Goal: Task Accomplishment & Management: Manage account settings

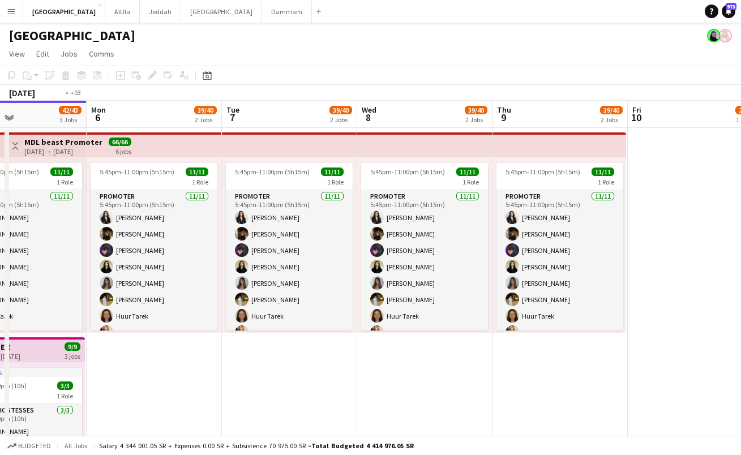
scroll to position [0, 409]
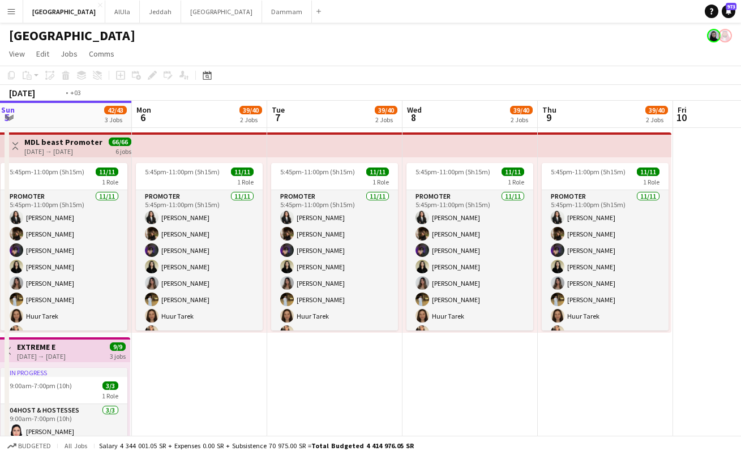
drag, startPoint x: 555, startPoint y: 117, endPoint x: 146, endPoint y: 121, distance: 409.3
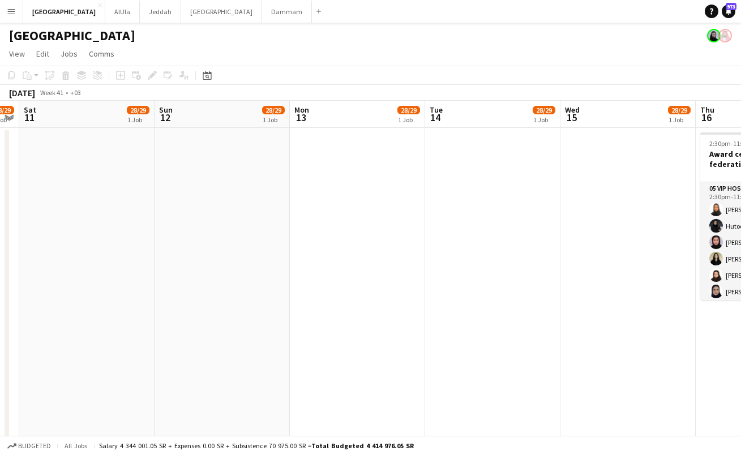
drag, startPoint x: 701, startPoint y: 110, endPoint x: 185, endPoint y: 123, distance: 516.4
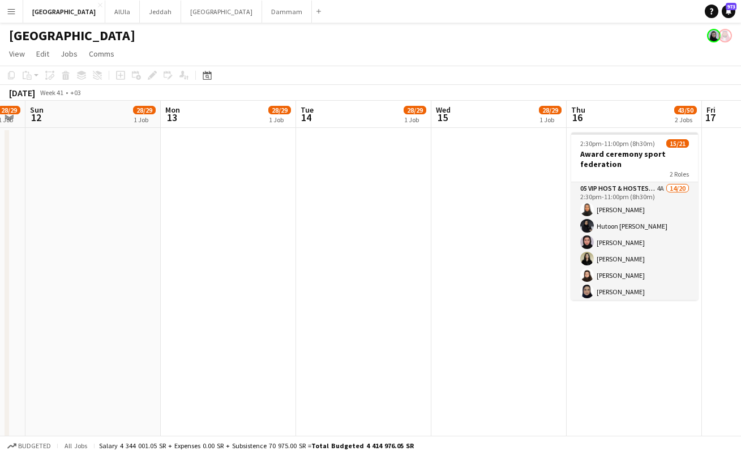
scroll to position [0, 350]
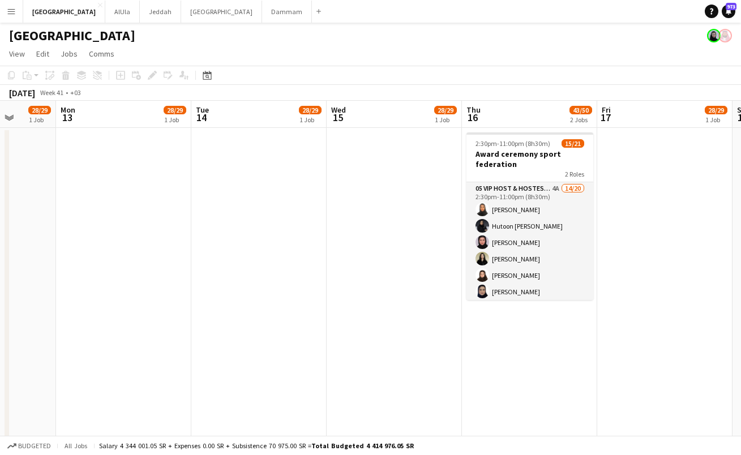
drag, startPoint x: 692, startPoint y: 109, endPoint x: 459, endPoint y: 116, distance: 233.3
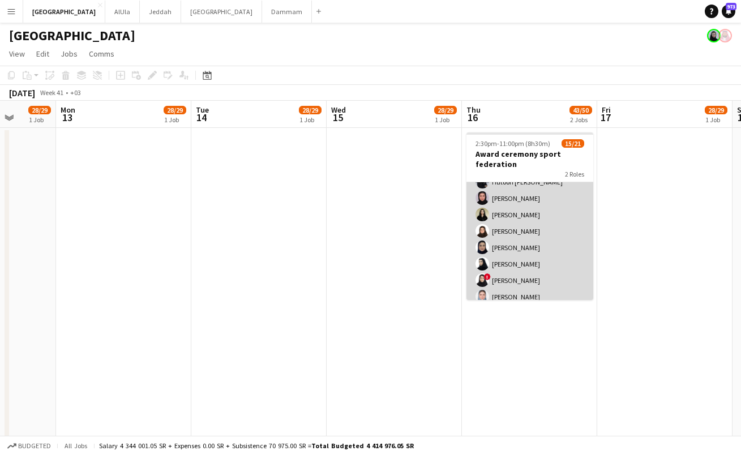
scroll to position [0, 0]
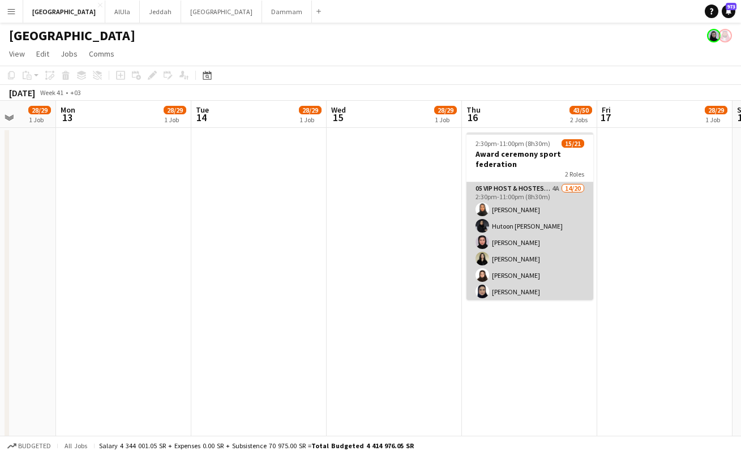
click at [530, 243] on app-card-role "05 VIP Host & Hostesses 4A 14/20 2:30pm-11:00pm (8h30m) [PERSON_NAME] Hutoon [P…" at bounding box center [529, 357] width 127 height 350
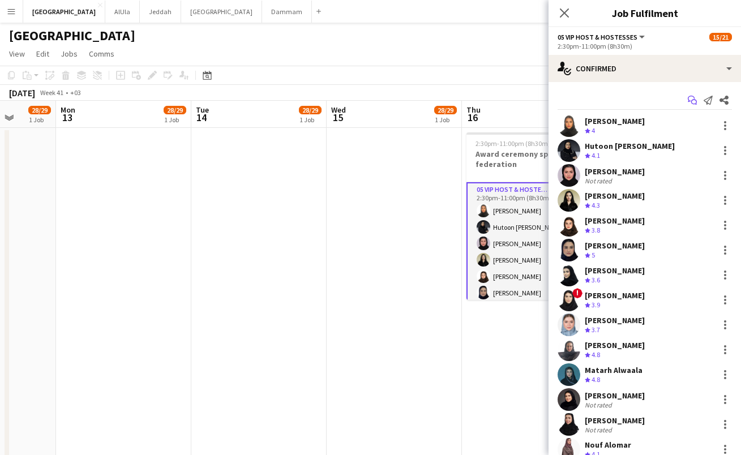
click at [688, 98] on icon "Start chat" at bounding box center [692, 100] width 9 height 9
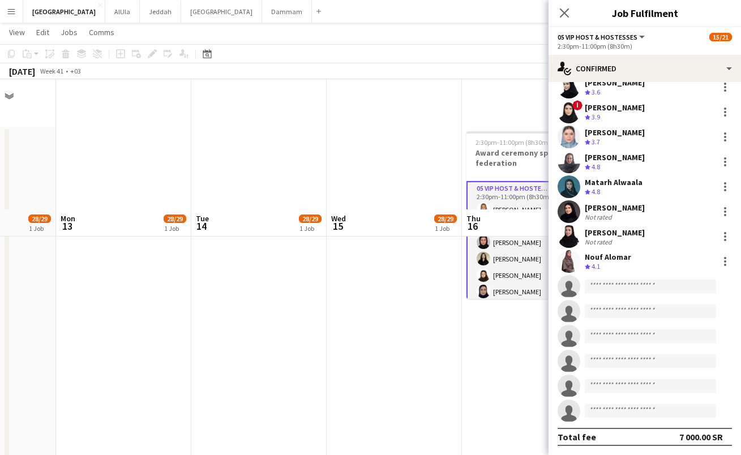
scroll to position [130, 0]
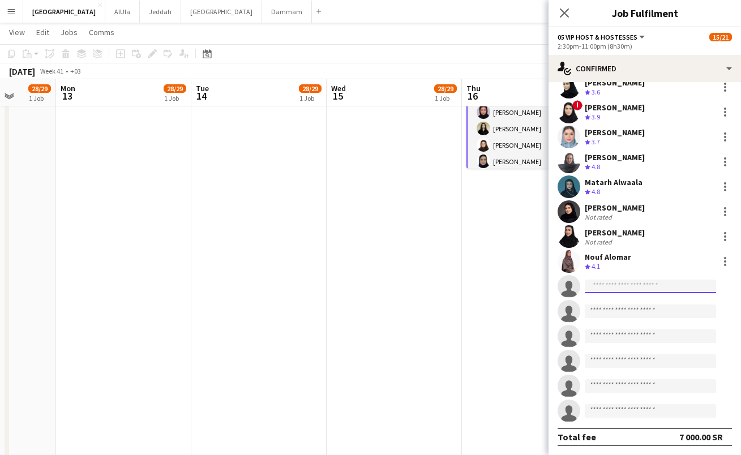
click at [610, 286] on input at bounding box center [650, 287] width 131 height 14
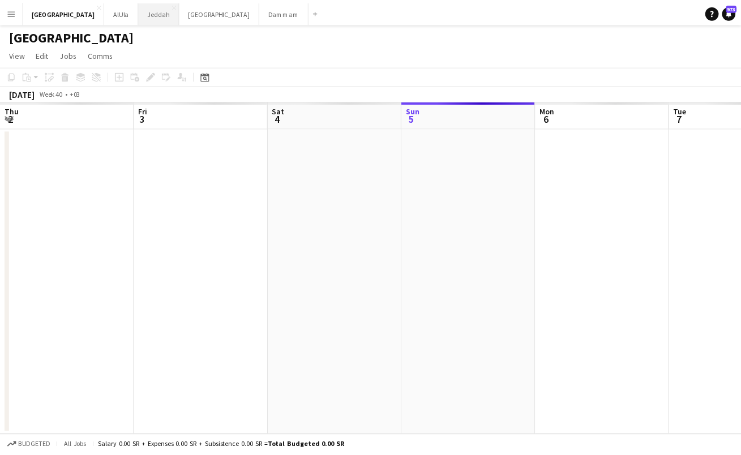
scroll to position [0, 271]
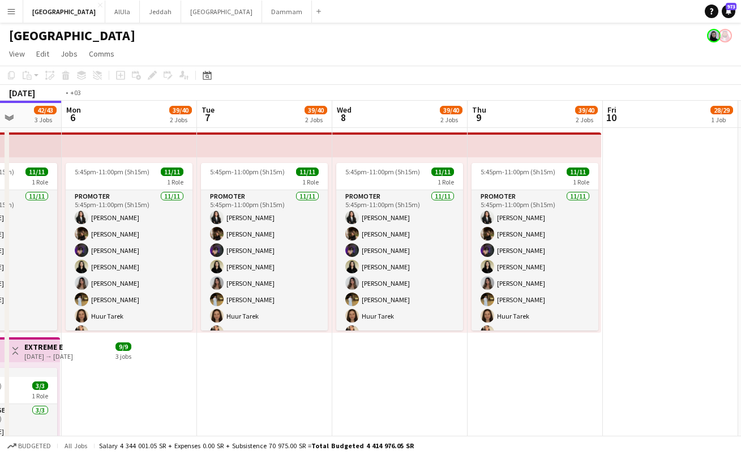
drag, startPoint x: 675, startPoint y: 120, endPoint x: 272, endPoint y: 191, distance: 409.2
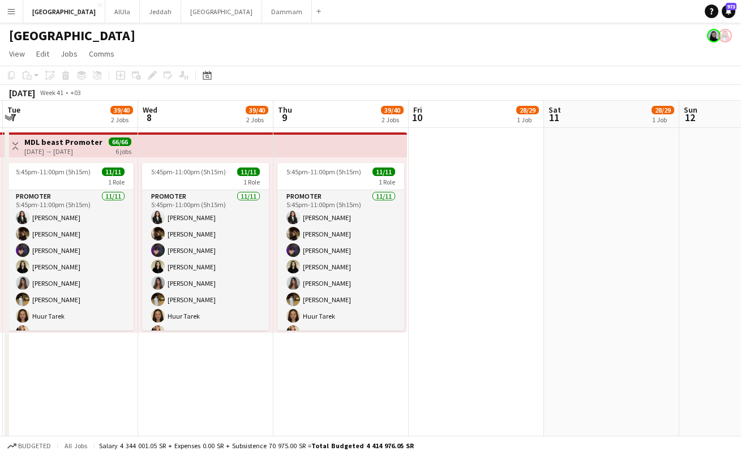
drag, startPoint x: 696, startPoint y: 119, endPoint x: 371, endPoint y: 166, distance: 327.7
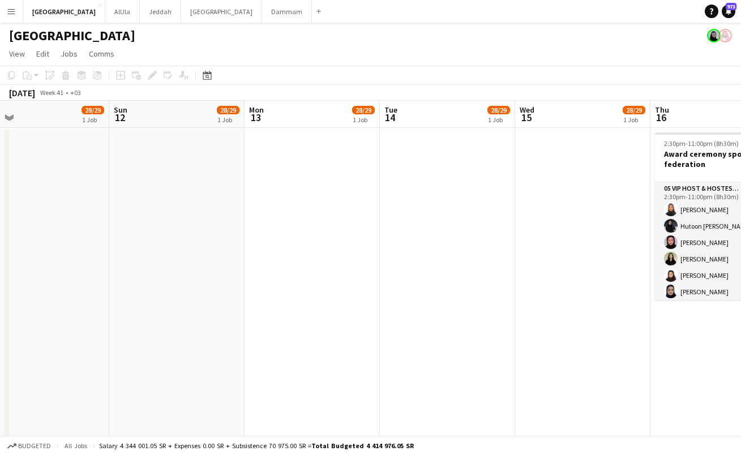
drag, startPoint x: 567, startPoint y: 115, endPoint x: 494, endPoint y: 105, distance: 73.7
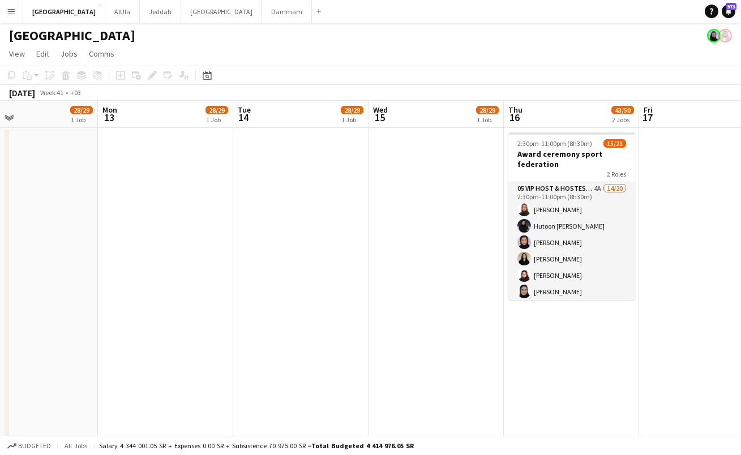
drag, startPoint x: 684, startPoint y: 112, endPoint x: 523, endPoint y: 114, distance: 160.8
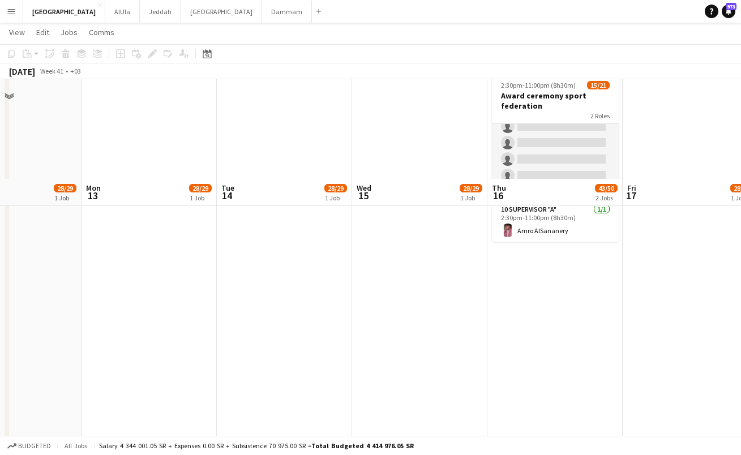
scroll to position [150, 0]
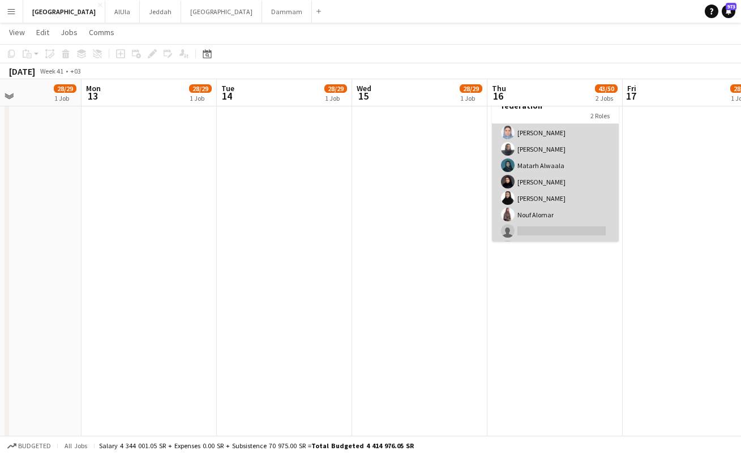
click at [558, 204] on app-card-role "05 VIP Host & Hostesses 4A 14/20 2:30pm-11:00pm (8h30m) [PERSON_NAME] Hutoon [P…" at bounding box center [555, 149] width 127 height 350
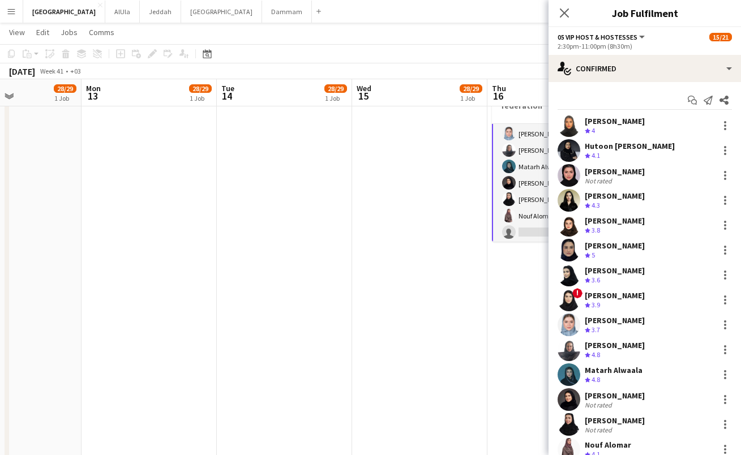
scroll to position [188, 0]
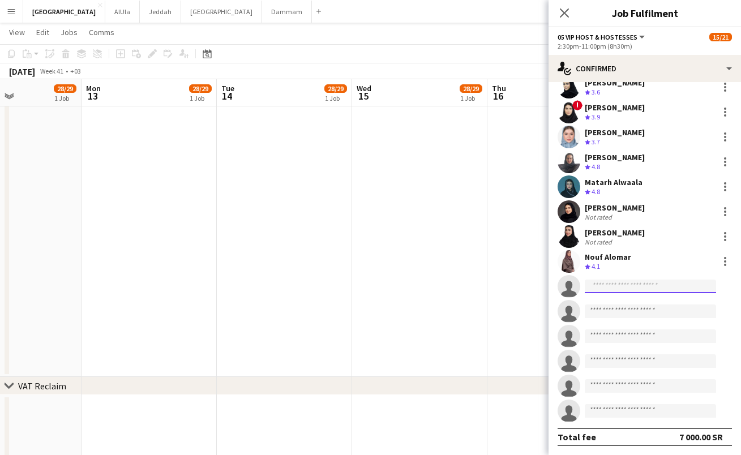
click at [621, 289] on input at bounding box center [650, 287] width 131 height 14
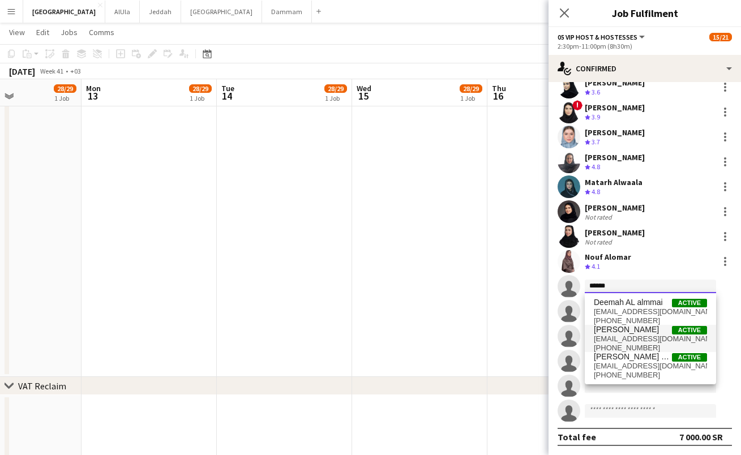
type input "******"
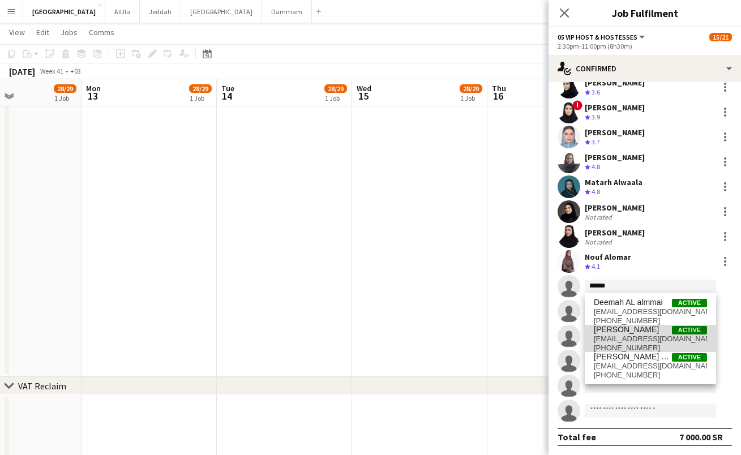
click at [656, 335] on span "[EMAIL_ADDRESS][DOMAIN_NAME]" at bounding box center [650, 339] width 113 height 9
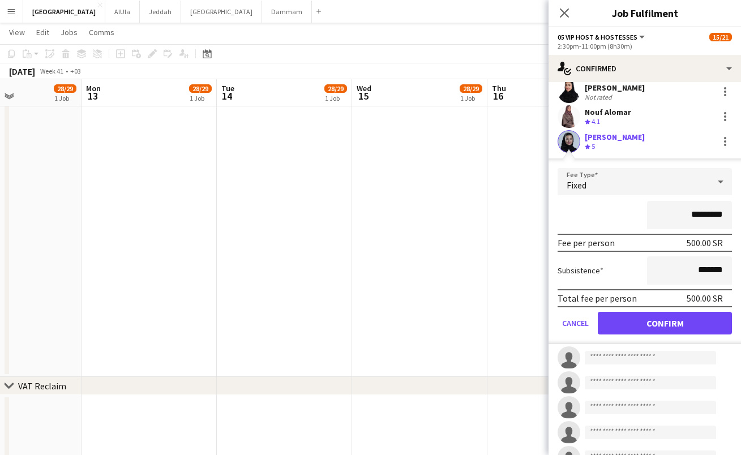
click at [633, 329] on button "Confirm" at bounding box center [665, 323] width 134 height 23
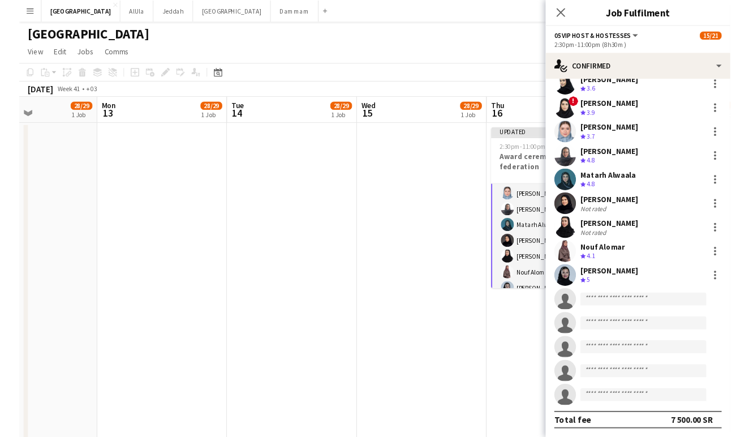
scroll to position [0, 0]
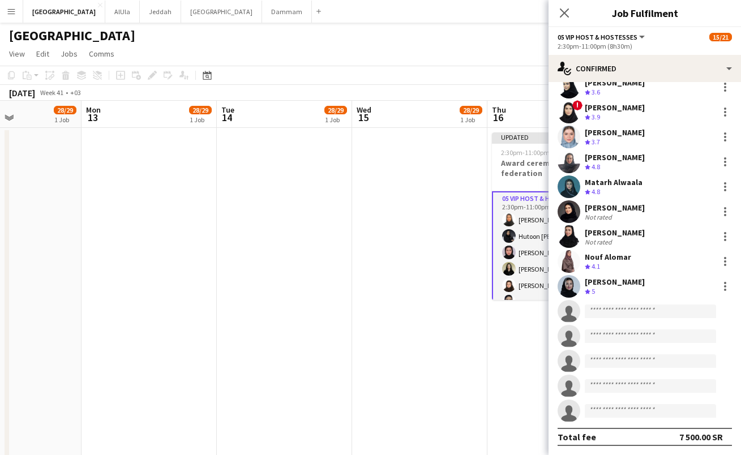
click at [435, 237] on app-date-cell at bounding box center [419, 437] width 135 height 619
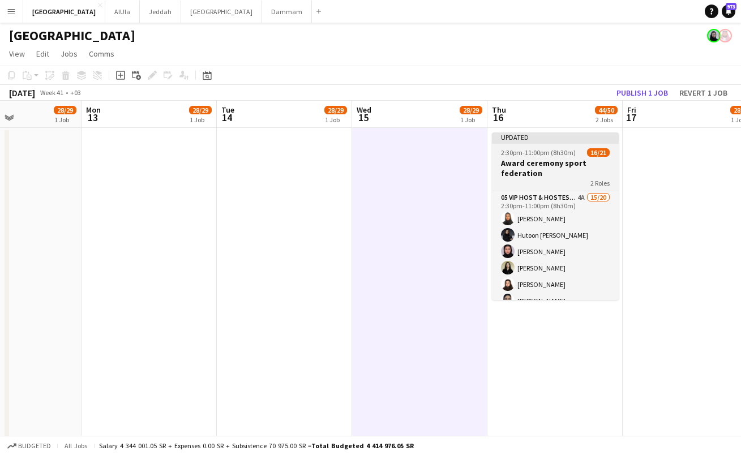
click at [554, 164] on h3 "Award ceremony sport federation" at bounding box center [555, 168] width 127 height 20
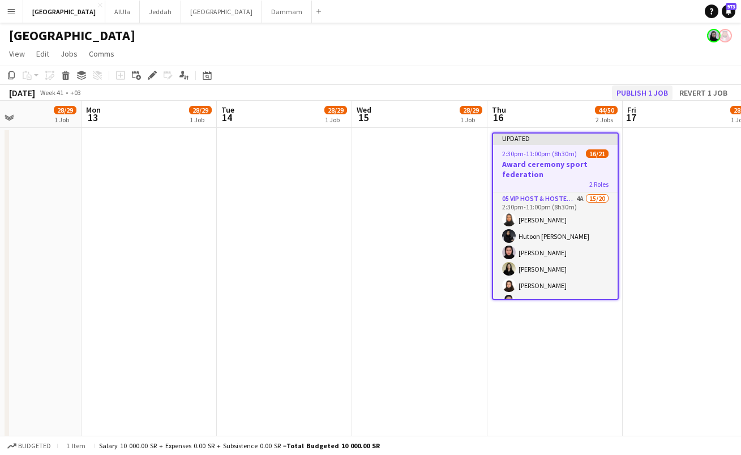
click at [656, 94] on button "Publish 1 job" at bounding box center [642, 92] width 61 height 15
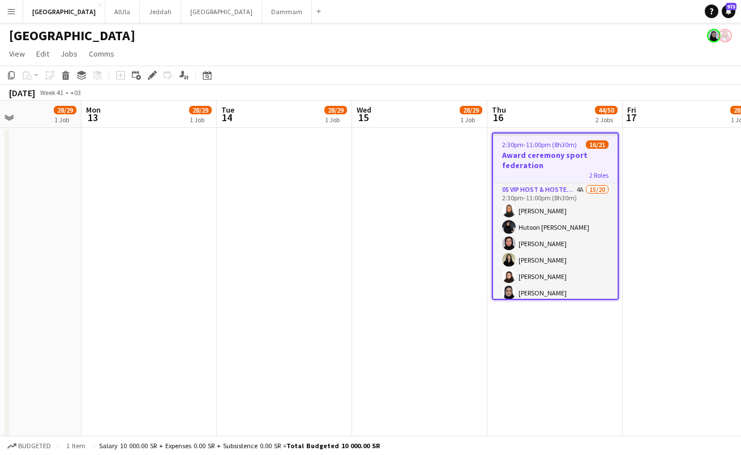
click at [528, 156] on h3 "Award ceremony sport federation" at bounding box center [555, 160] width 125 height 20
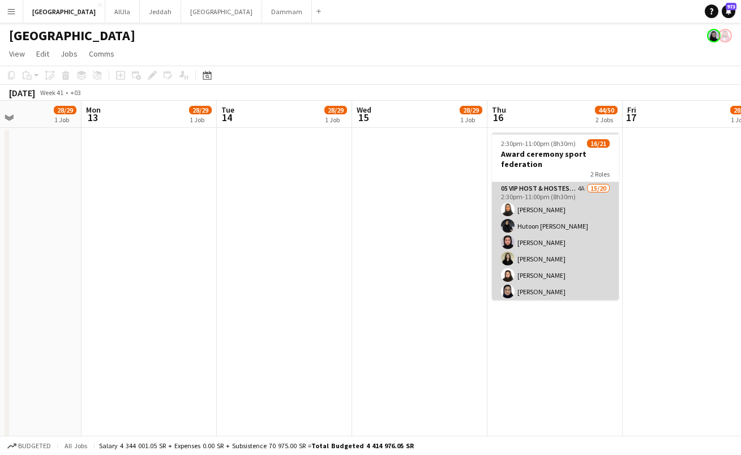
click at [545, 191] on app-card-role "05 VIP Host & Hostesses 4A 15/20 2:30pm-11:00pm (8h30m) [PERSON_NAME] Hutoon [P…" at bounding box center [555, 357] width 127 height 350
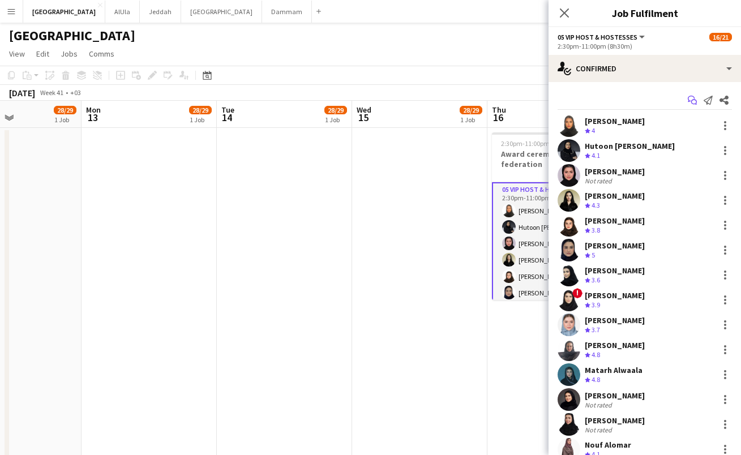
click at [688, 99] on icon "Start chat" at bounding box center [692, 100] width 9 height 9
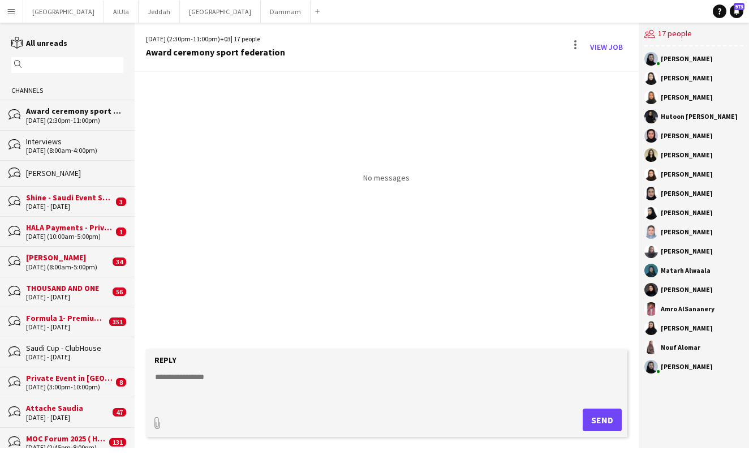
click at [241, 392] on textarea at bounding box center [389, 385] width 470 height 29
type textarea "*"
type textarea "**********"
click at [591, 422] on button "Send" at bounding box center [602, 420] width 39 height 23
